Goal: Information Seeking & Learning: Find specific fact

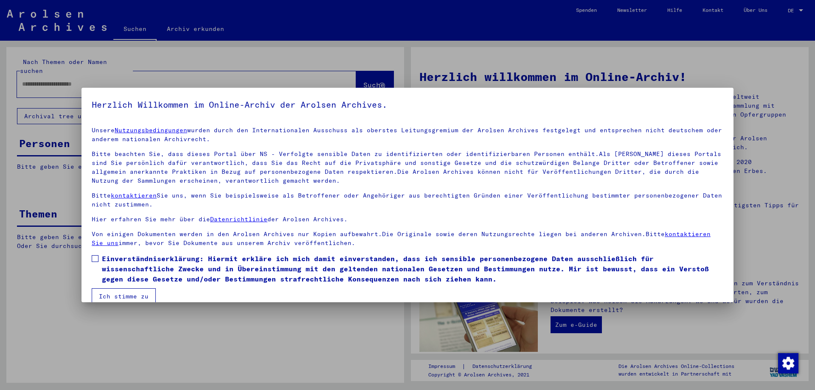
click at [97, 257] on span at bounding box center [95, 258] width 7 height 7
click at [124, 293] on button "Ich stimme zu" at bounding box center [124, 297] width 64 height 16
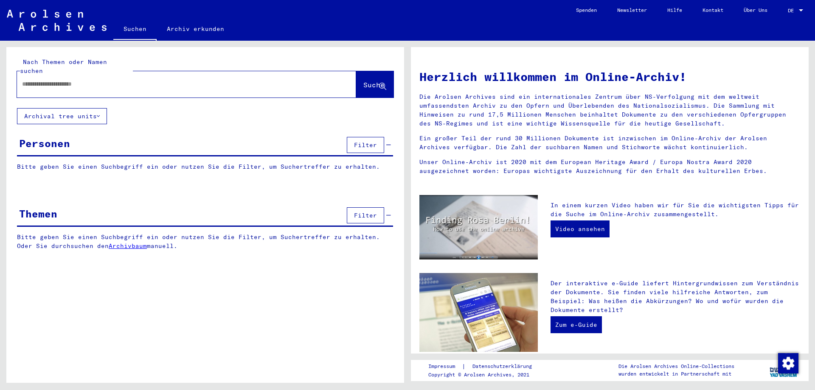
click at [52, 80] on input "text" at bounding box center [176, 84] width 309 height 9
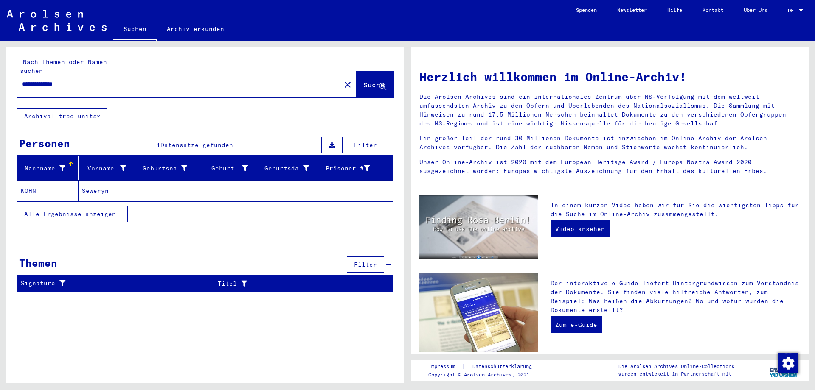
drag, startPoint x: 73, startPoint y: 76, endPoint x: 0, endPoint y: 70, distance: 73.7
click at [22, 80] on input "**********" at bounding box center [176, 84] width 309 height 9
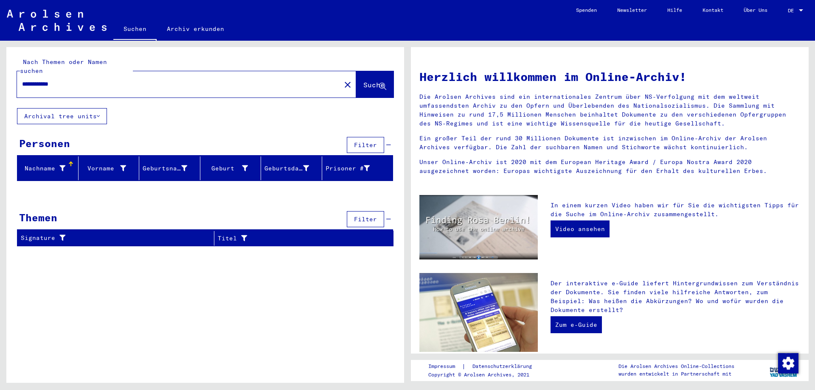
drag, startPoint x: 59, startPoint y: 73, endPoint x: 0, endPoint y: 70, distance: 59.0
click at [22, 80] on input "**********" at bounding box center [176, 84] width 309 height 9
type input "*********"
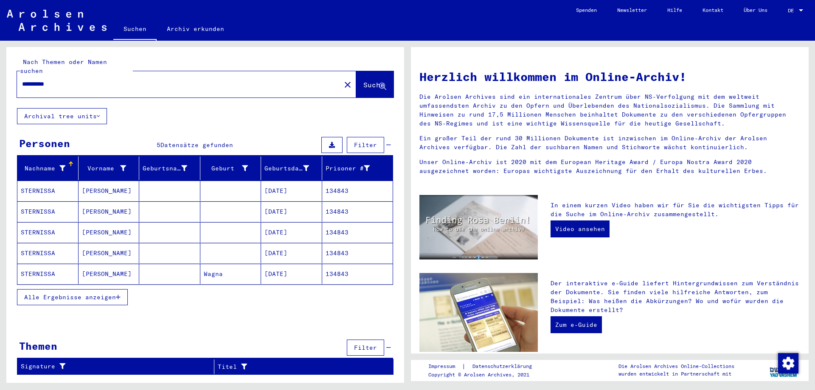
click at [35, 181] on mat-cell "STERNISSA" at bounding box center [47, 191] width 61 height 20
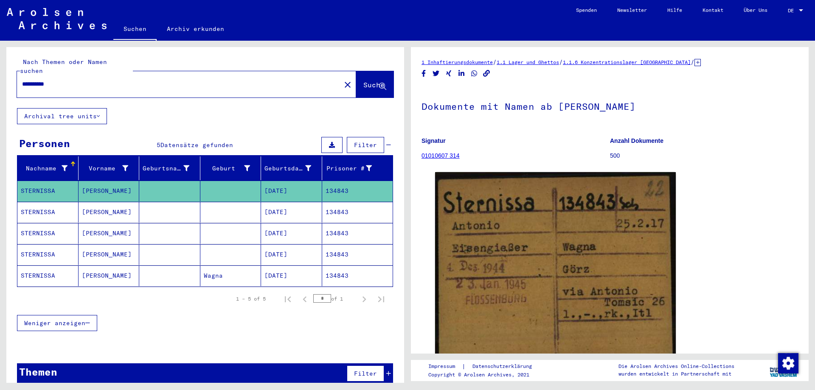
click at [29, 202] on mat-cell "STERNISSA" at bounding box center [47, 212] width 61 height 21
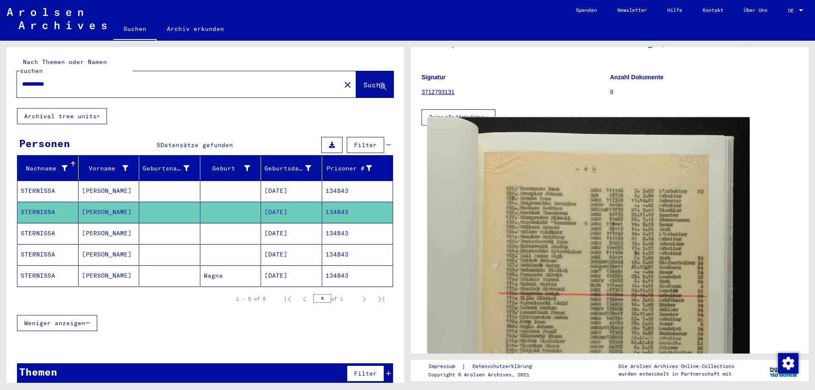
scroll to position [89, 0]
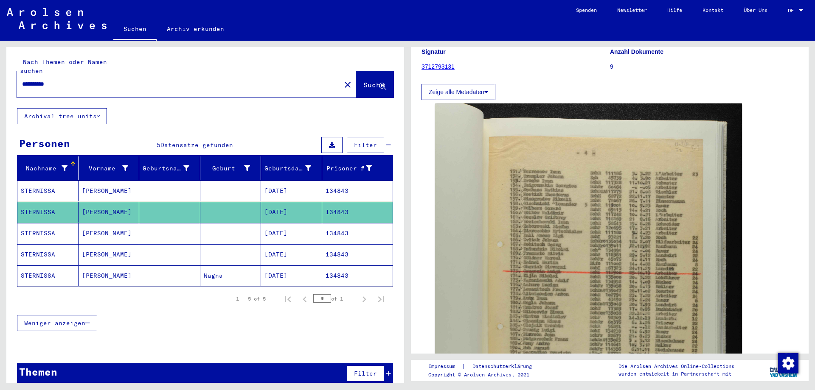
click at [37, 223] on mat-cell "STERNISSA" at bounding box center [47, 233] width 61 height 21
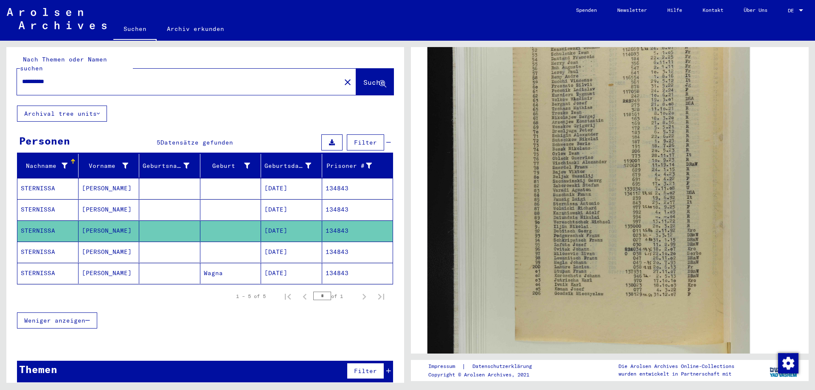
scroll to position [178, 0]
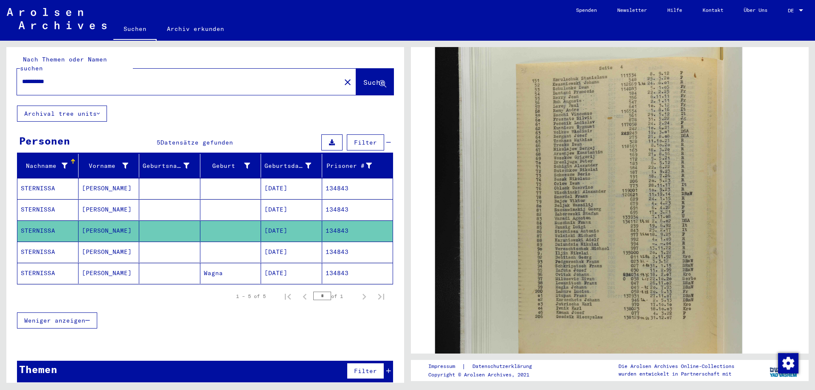
click at [41, 242] on mat-cell "STERNISSA" at bounding box center [47, 252] width 61 height 21
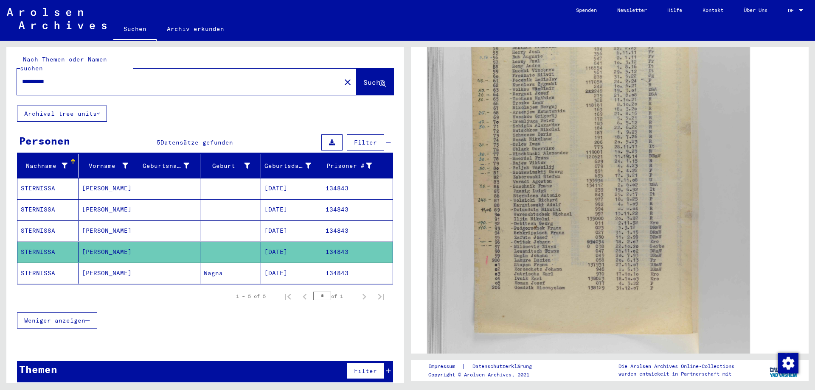
scroll to position [178, 0]
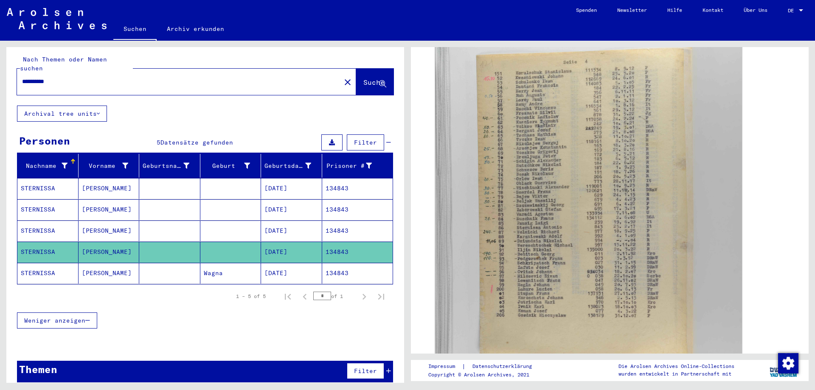
click at [34, 263] on mat-cell "STERNISSA" at bounding box center [47, 273] width 61 height 21
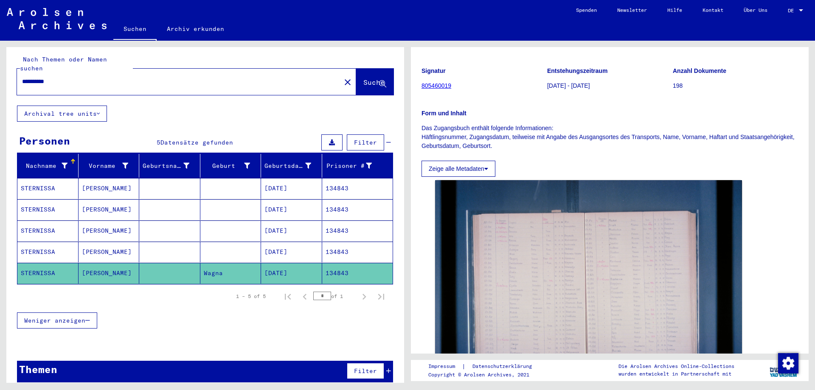
scroll to position [134, 0]
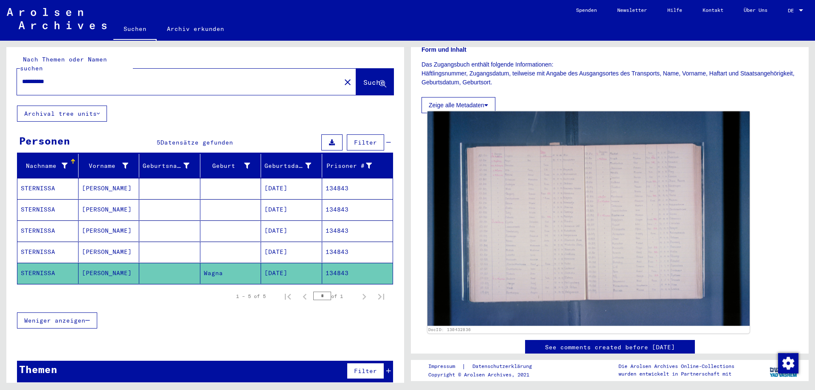
click at [529, 220] on img at bounding box center [588, 219] width 322 height 215
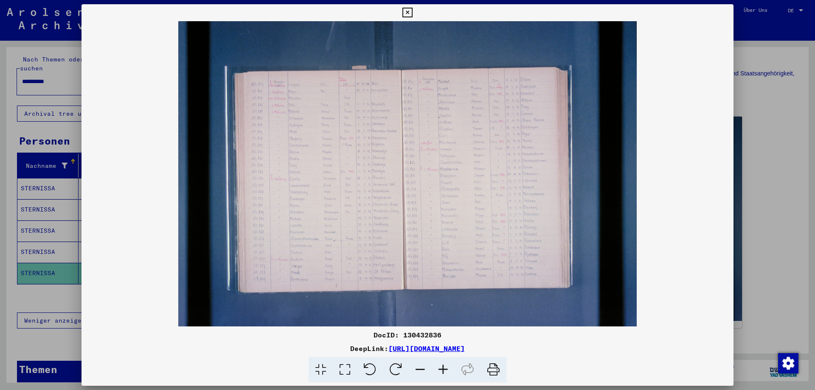
click at [444, 370] on icon at bounding box center [443, 370] width 23 height 26
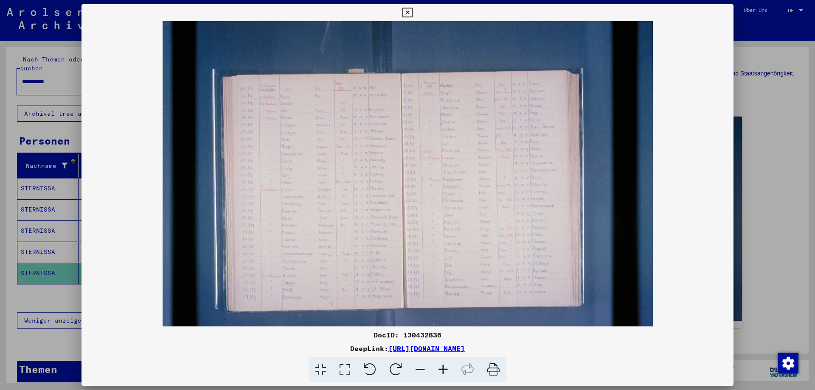
click at [444, 370] on icon at bounding box center [443, 370] width 23 height 26
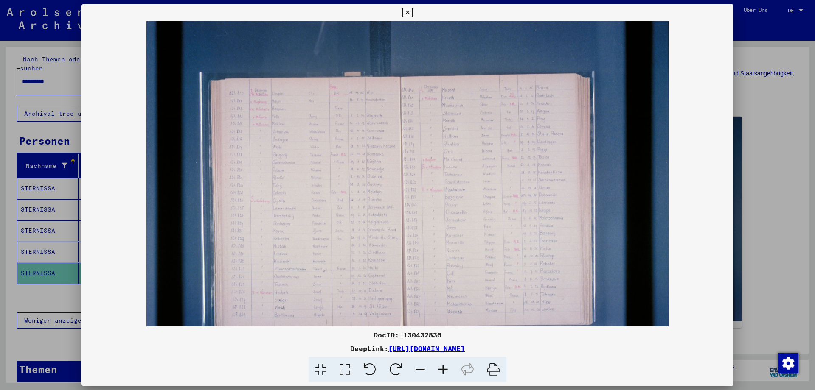
click at [444, 370] on icon at bounding box center [443, 370] width 23 height 26
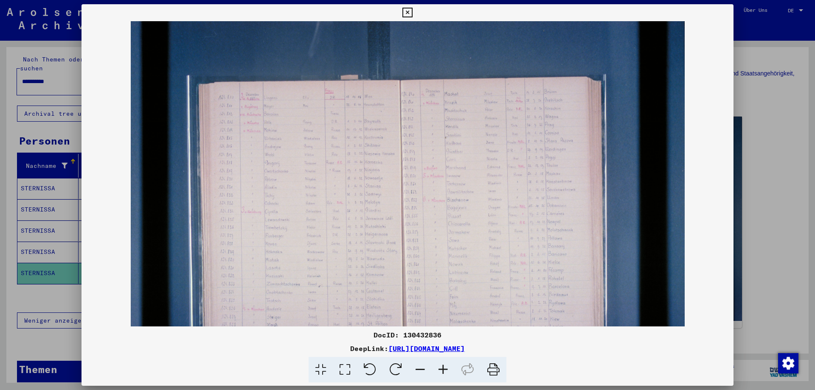
click at [444, 370] on icon at bounding box center [443, 370] width 23 height 26
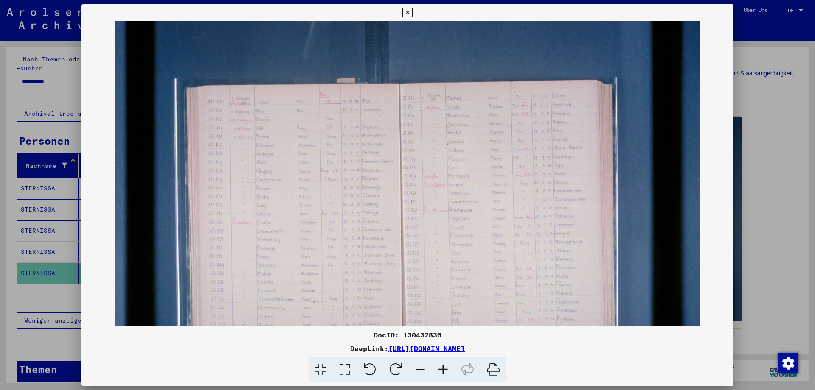
click at [444, 370] on icon at bounding box center [443, 370] width 23 height 26
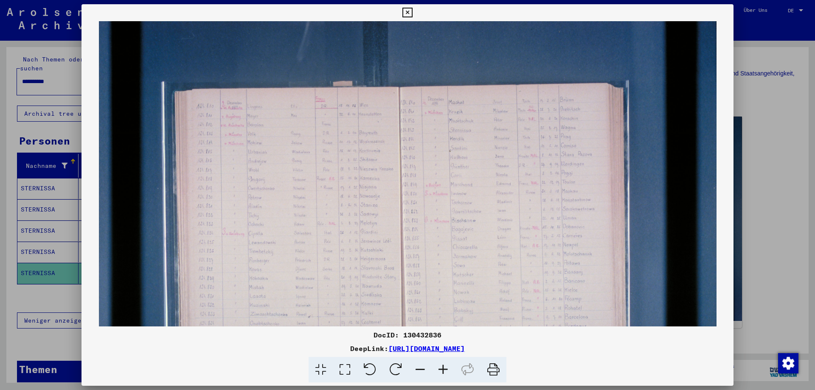
click at [444, 370] on icon at bounding box center [443, 370] width 23 height 26
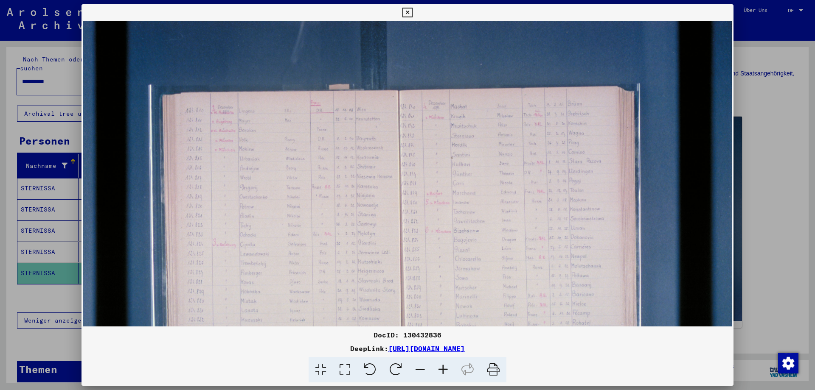
click at [444, 370] on icon at bounding box center [443, 370] width 23 height 26
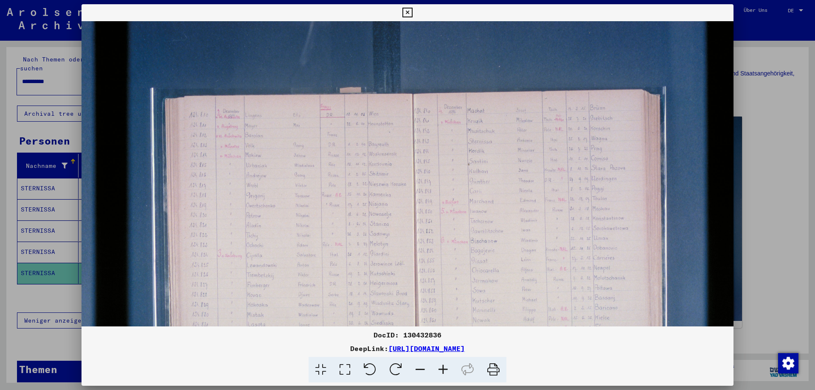
click at [444, 369] on icon at bounding box center [443, 370] width 23 height 26
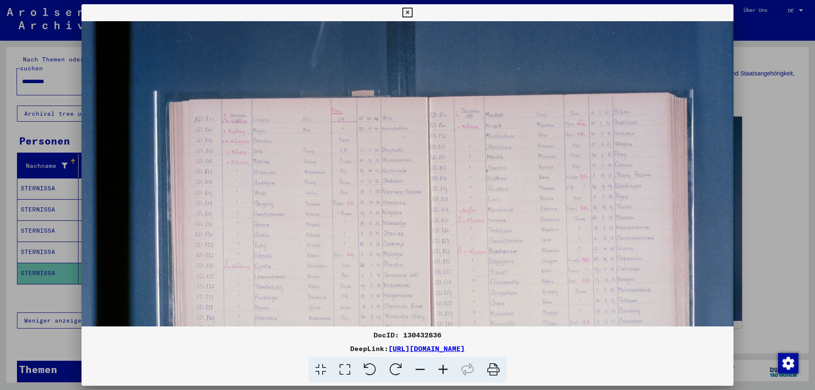
click at [444, 369] on icon at bounding box center [443, 370] width 23 height 26
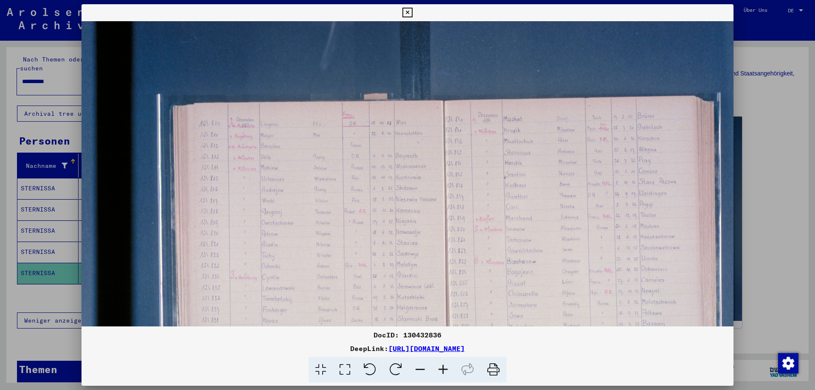
click at [444, 369] on icon at bounding box center [443, 370] width 23 height 26
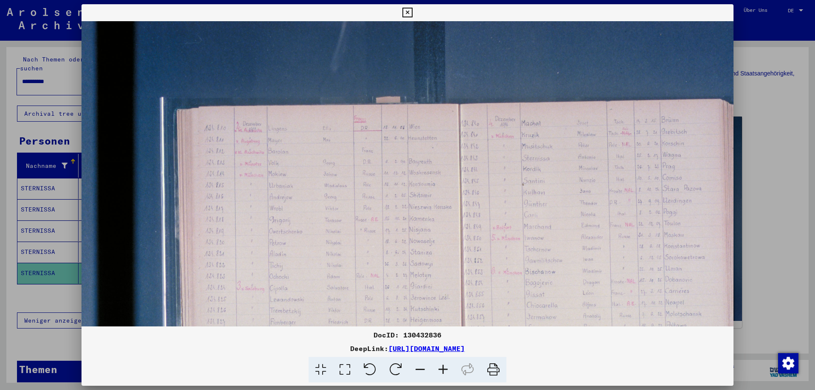
click at [444, 369] on icon at bounding box center [443, 370] width 23 height 26
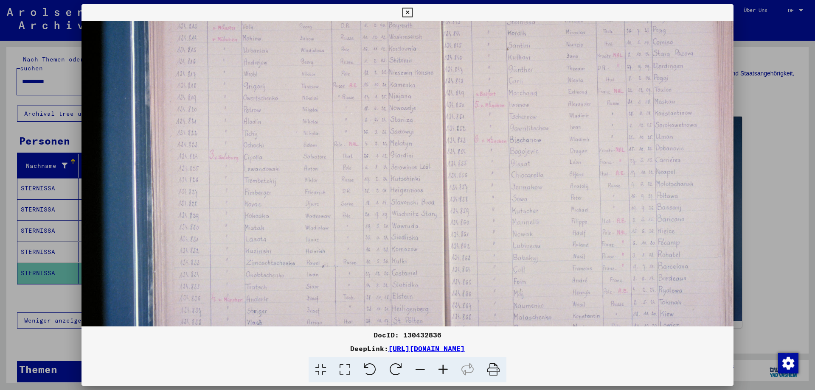
scroll to position [125, 36]
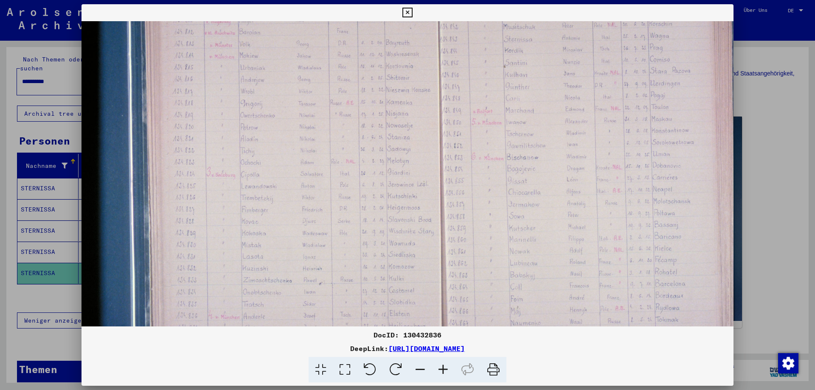
drag, startPoint x: 435, startPoint y: 235, endPoint x: 405, endPoint y: 110, distance: 128.3
click at [404, 110] on img at bounding box center [449, 165] width 808 height 539
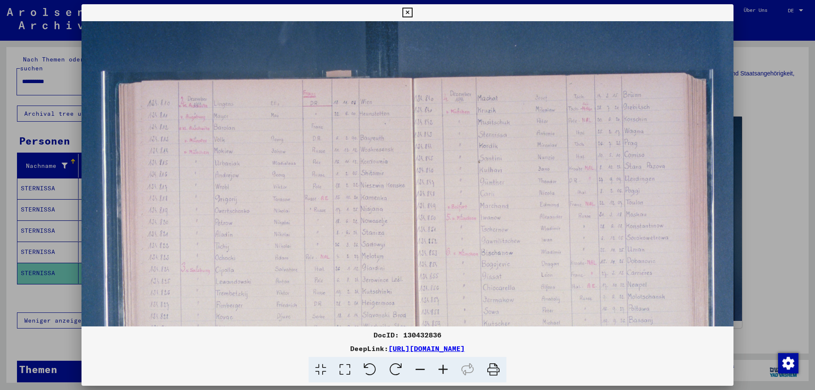
scroll to position [27, 62]
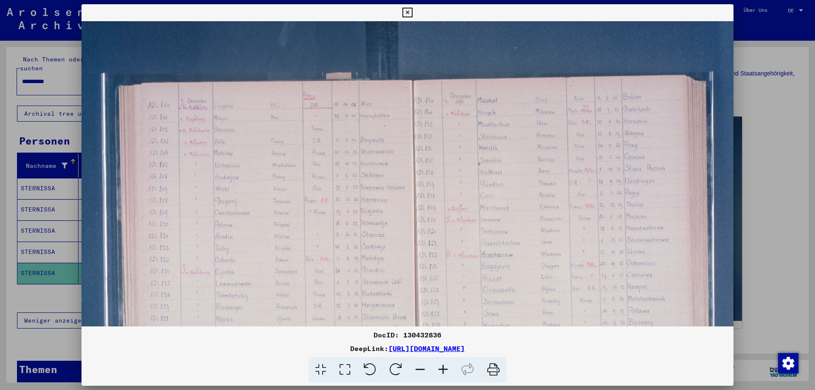
drag, startPoint x: 544, startPoint y: 53, endPoint x: 519, endPoint y: 151, distance: 100.9
click at [519, 151] on img at bounding box center [424, 263] width 808 height 539
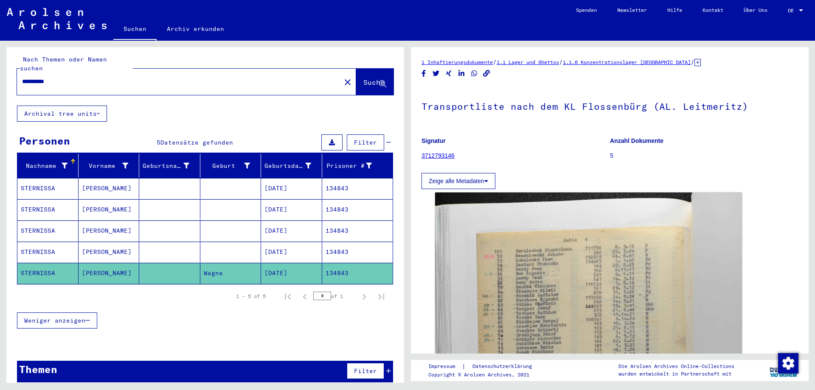
click at [40, 179] on mat-cell "STERNISSA" at bounding box center [47, 188] width 61 height 21
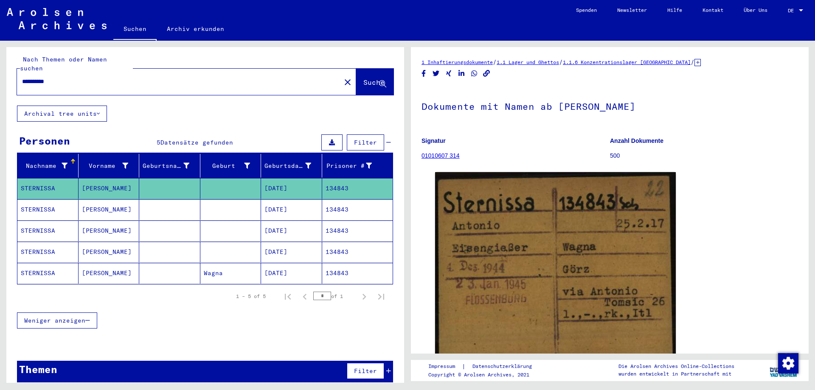
click at [35, 199] on mat-cell "STERNISSA" at bounding box center [47, 209] width 61 height 21
